Goal: Task Accomplishment & Management: Manage account settings

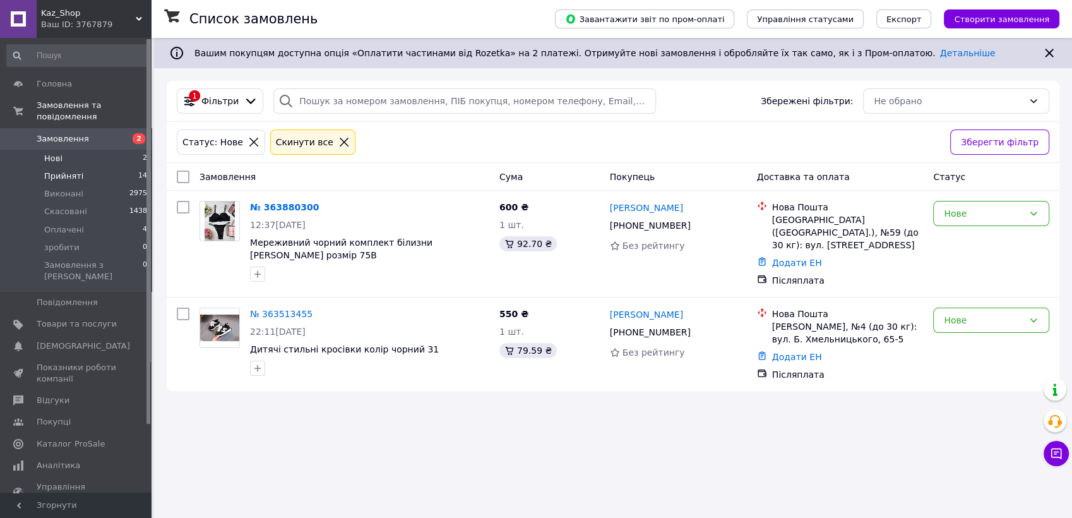
click at [52, 170] on span "Прийняті" at bounding box center [63, 175] width 39 height 11
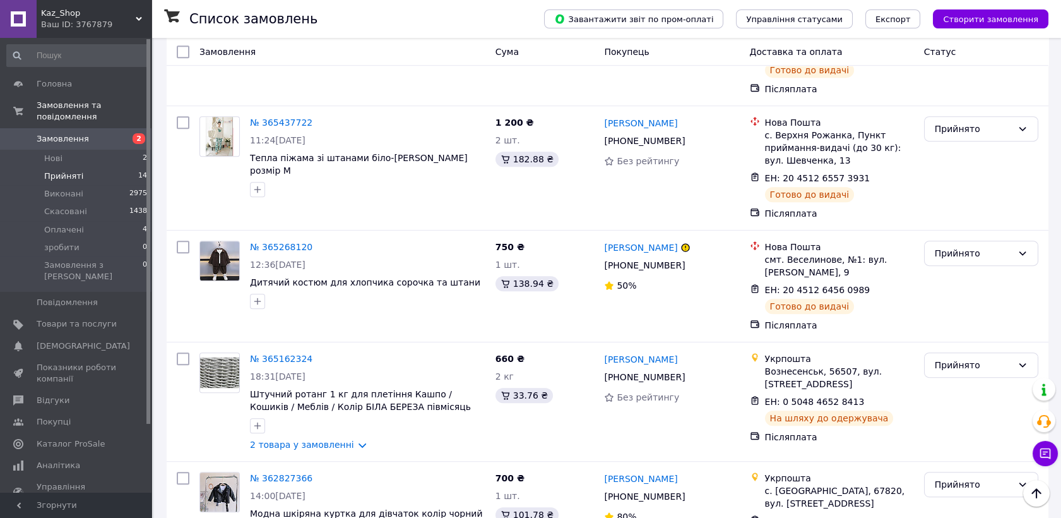
scroll to position [1330, 0]
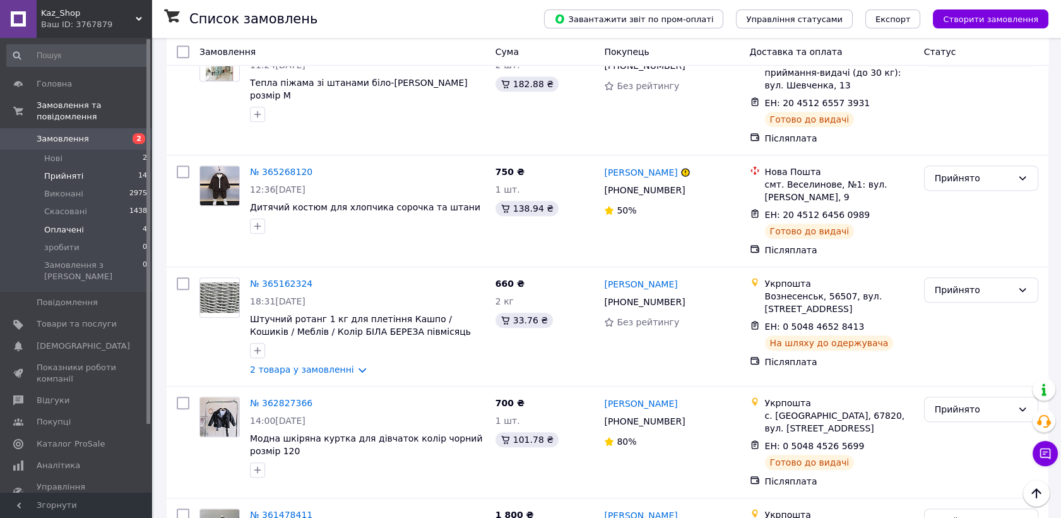
click at [78, 225] on li "Оплачені 4" at bounding box center [77, 230] width 155 height 18
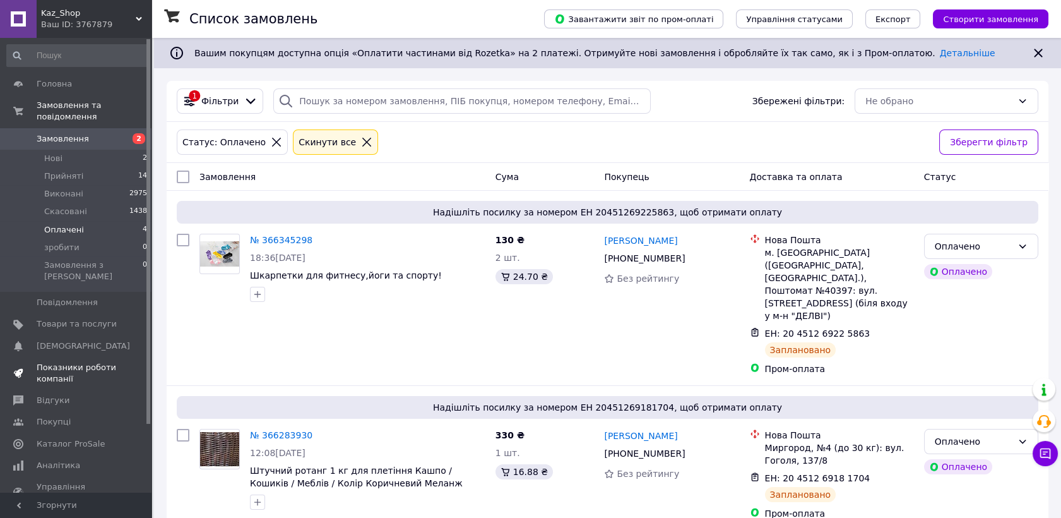
click at [61, 362] on span "Показники роботи компанії" at bounding box center [77, 373] width 80 height 23
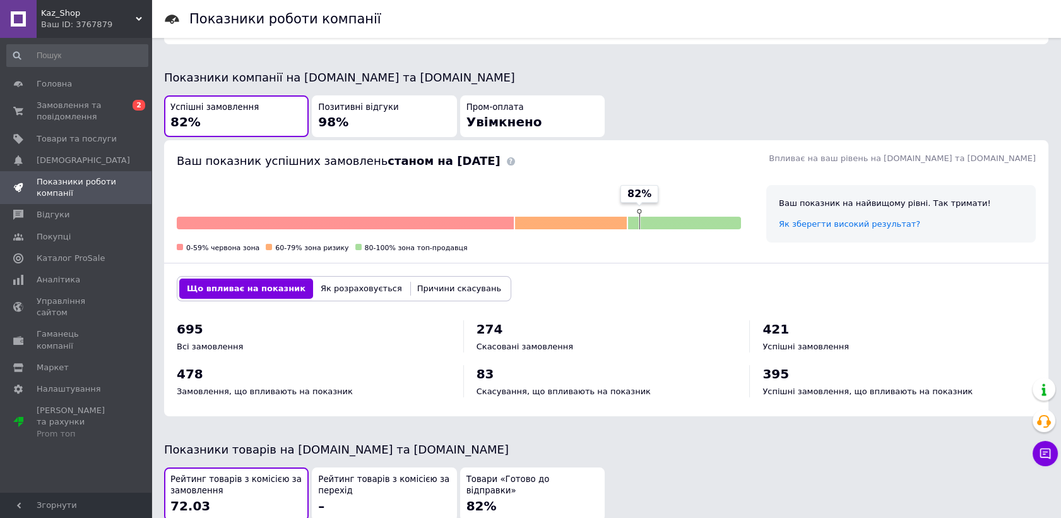
scroll to position [561, 0]
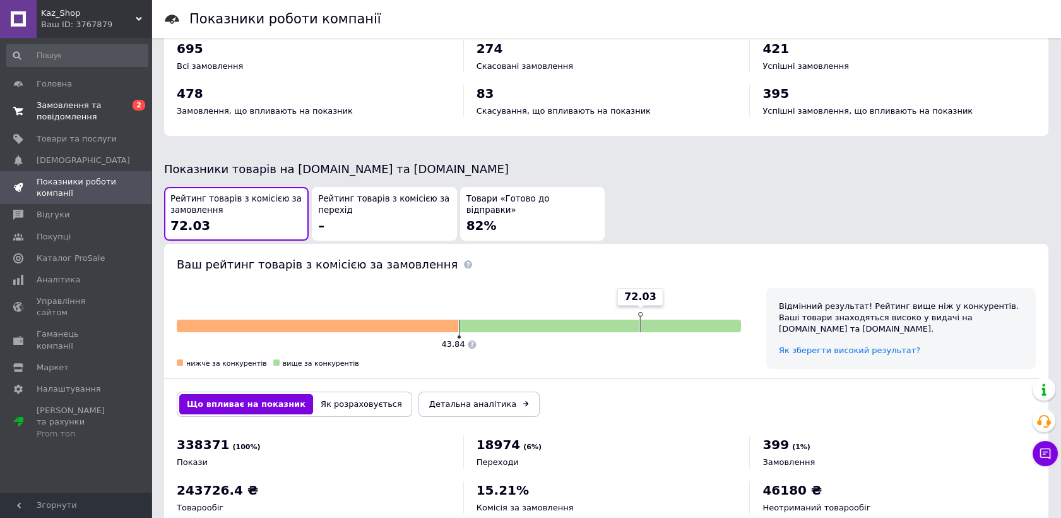
click at [58, 109] on span "Замовлення та повідомлення" at bounding box center [77, 111] width 80 height 23
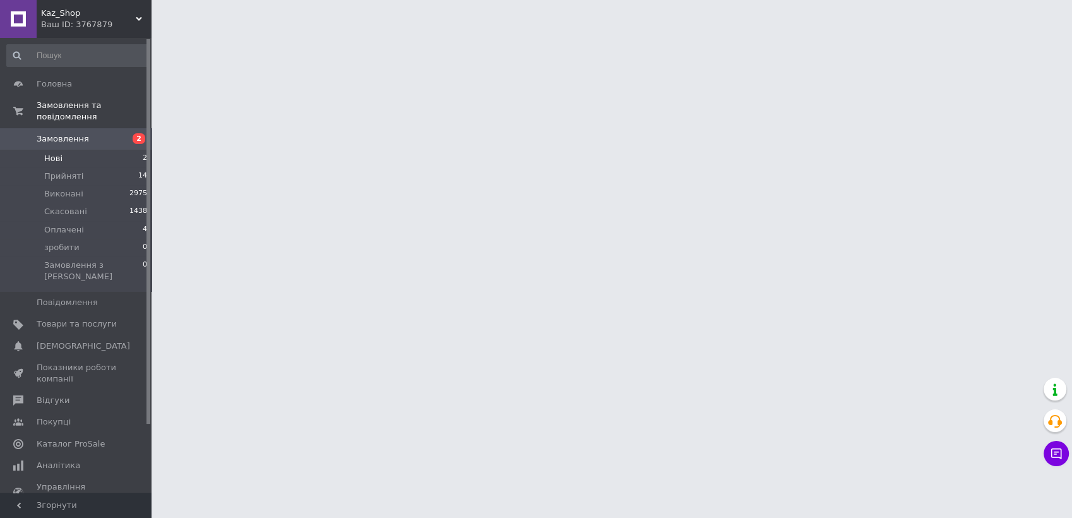
click at [56, 153] on span "Нові" at bounding box center [53, 158] width 18 height 11
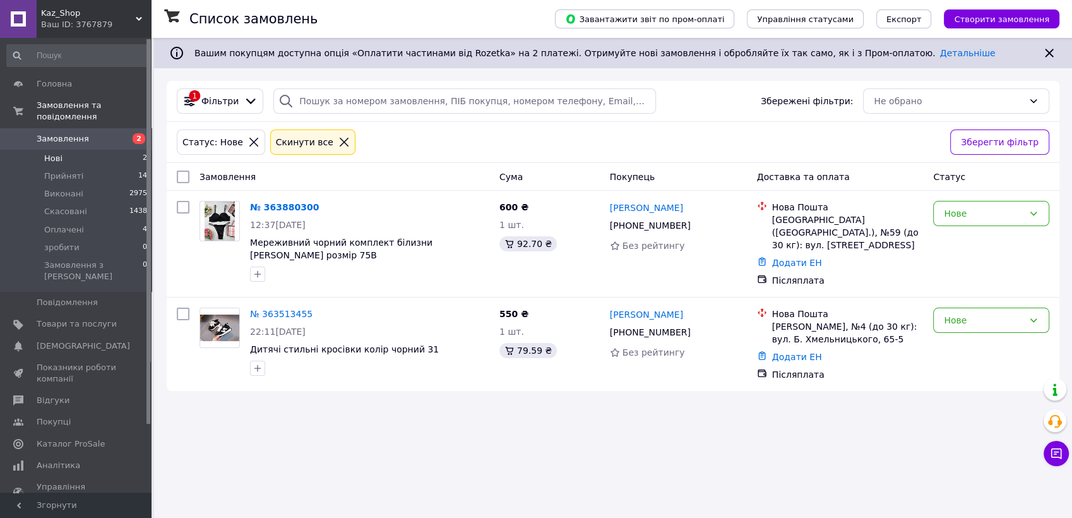
click at [61, 150] on li "Нові 2" at bounding box center [77, 159] width 155 height 18
